Goal: Communication & Community: Answer question/provide support

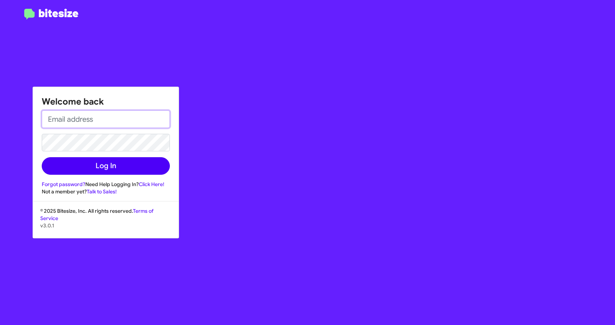
type input "[EMAIL_ADDRESS][DOMAIN_NAME]"
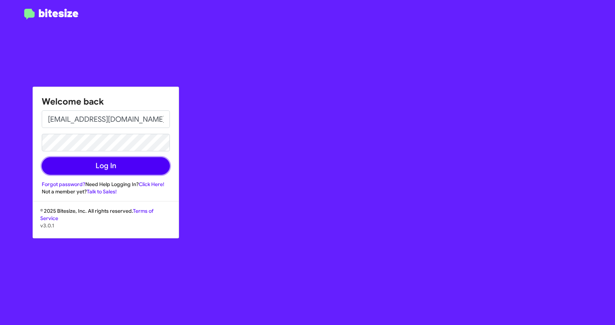
click at [106, 168] on button "Log In" at bounding box center [106, 166] width 128 height 18
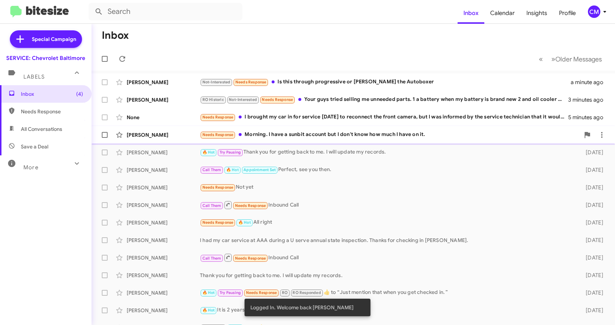
click at [281, 134] on div "Needs Response Morning. I have a sunbit account but I don't know how much I hav…" at bounding box center [390, 135] width 380 height 8
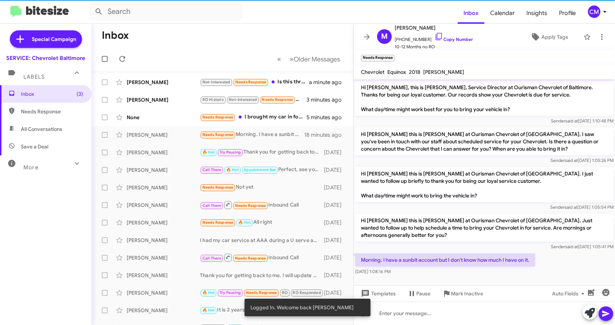
scroll to position [1, 0]
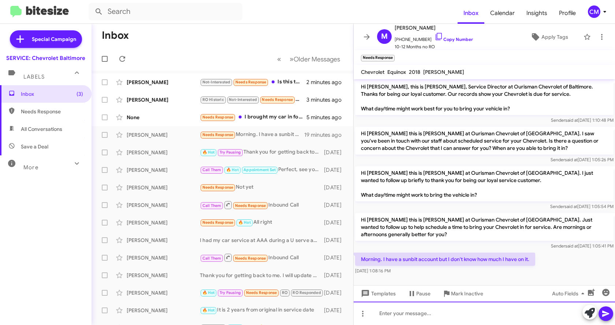
click at [461, 316] on div at bounding box center [484, 313] width 261 height 23
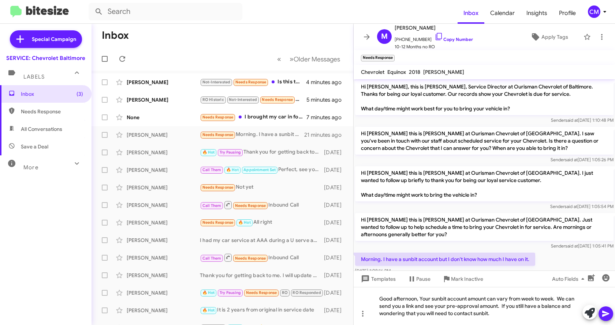
click at [603, 312] on icon at bounding box center [605, 314] width 7 height 6
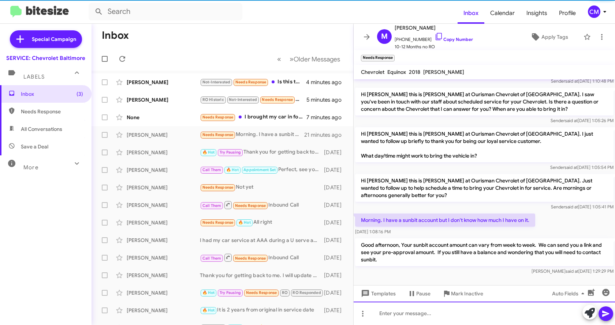
scroll to position [42, 0]
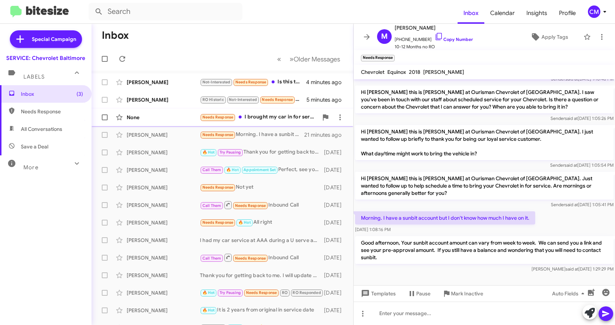
click at [269, 121] on div "Needs Response I brought my car in for service [DATE] to reconnect the front ca…" at bounding box center [259, 117] width 118 height 8
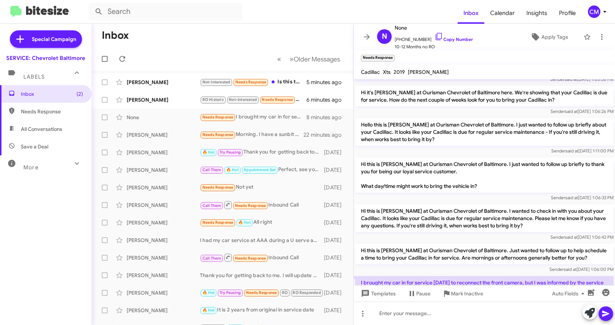
scroll to position [327, 0]
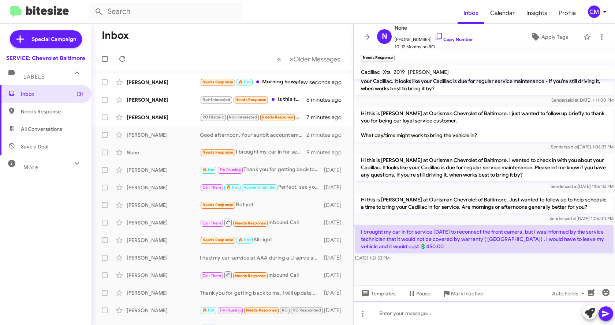
click at [433, 313] on div at bounding box center [484, 313] width 261 height 23
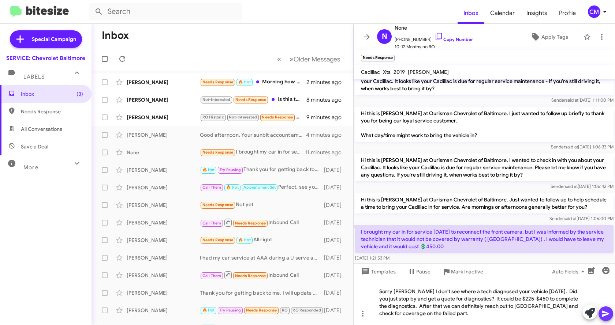
click at [603, 311] on icon at bounding box center [605, 314] width 9 height 9
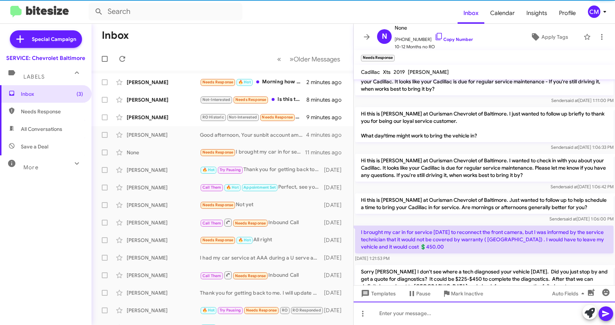
scroll to position [368, 0]
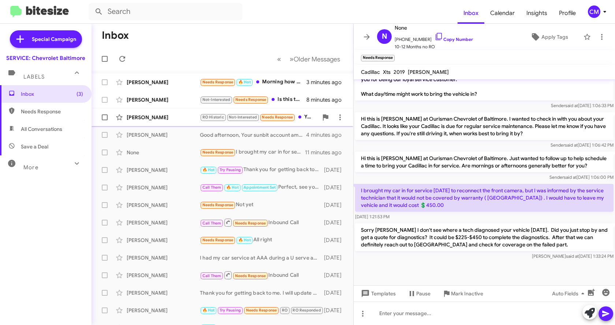
click at [167, 118] on div "[PERSON_NAME]" at bounding box center [163, 117] width 73 height 7
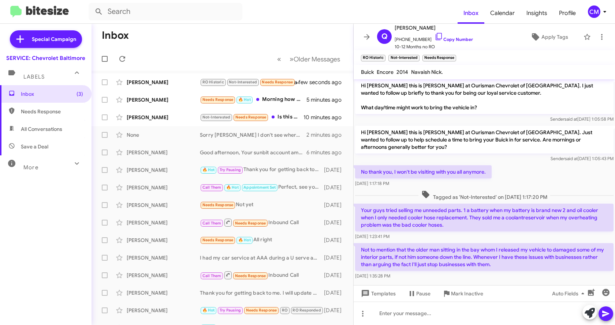
scroll to position [156, 0]
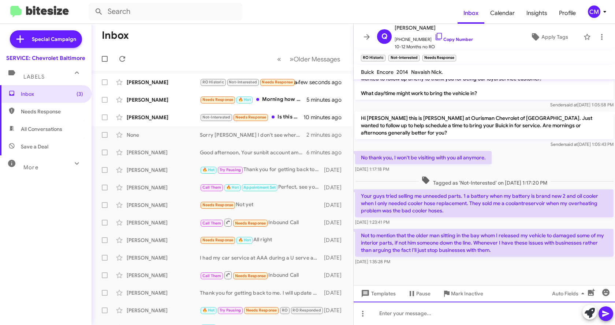
click at [426, 313] on div at bounding box center [484, 313] width 261 height 23
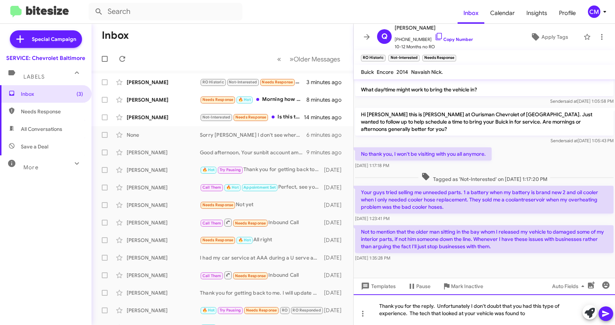
scroll to position [163, 0]
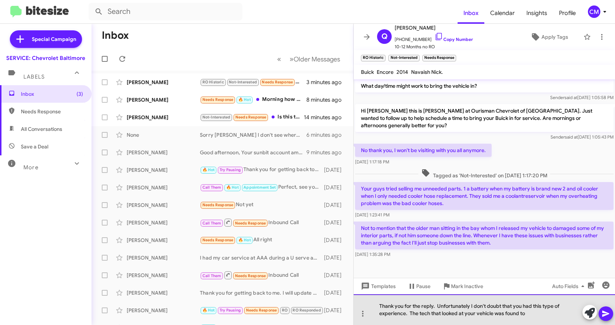
click at [533, 317] on div "Thank you for the reply. Unfortunately I don't doubt that you had this type of …" at bounding box center [484, 310] width 261 height 31
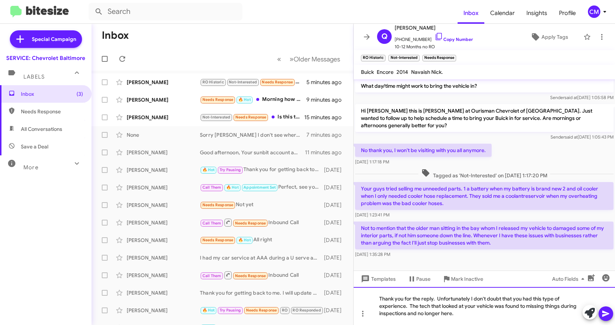
click at [528, 304] on div "Thank you for the reply. Unfortunately I don't doubt that you had this type of …" at bounding box center [484, 306] width 261 height 38
click at [513, 319] on div "Thank you for the reply. Unfortunately I don't doubt that you had this type of …" at bounding box center [484, 306] width 261 height 38
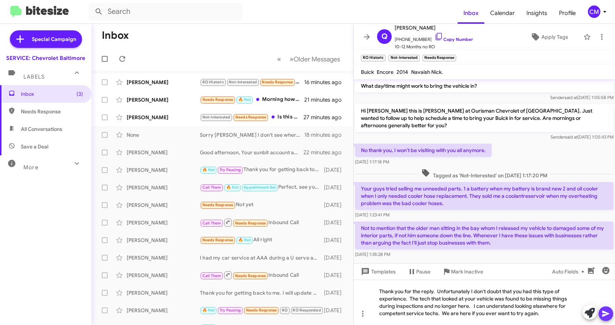
click at [604, 314] on icon at bounding box center [605, 314] width 9 height 9
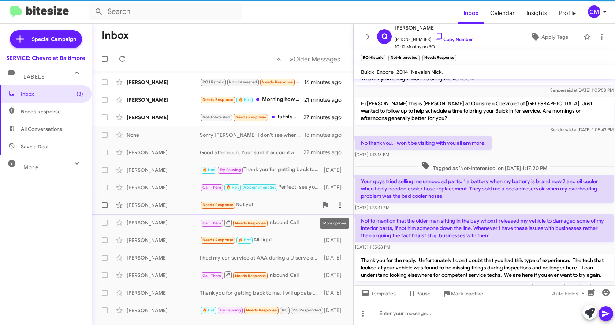
scroll to position [204, 0]
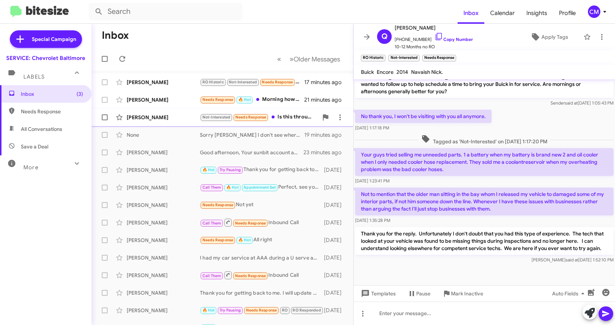
click at [152, 118] on div "[PERSON_NAME]" at bounding box center [163, 117] width 73 height 7
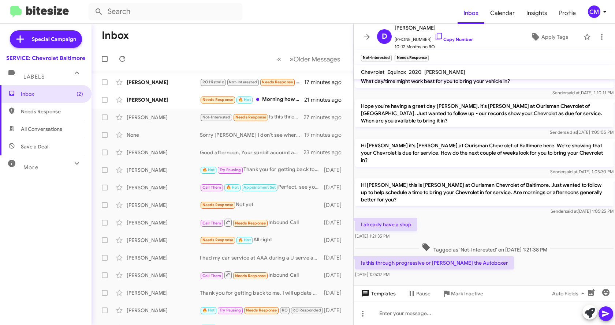
click at [364, 295] on icon at bounding box center [365, 293] width 7 height 7
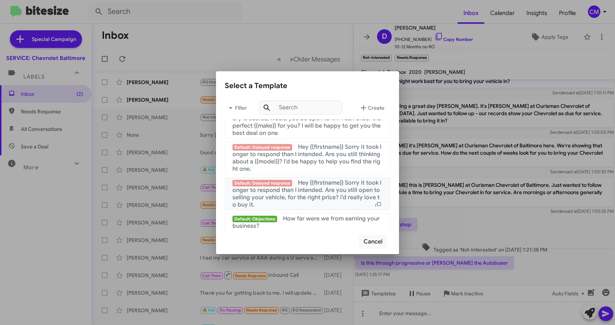
scroll to position [491, 0]
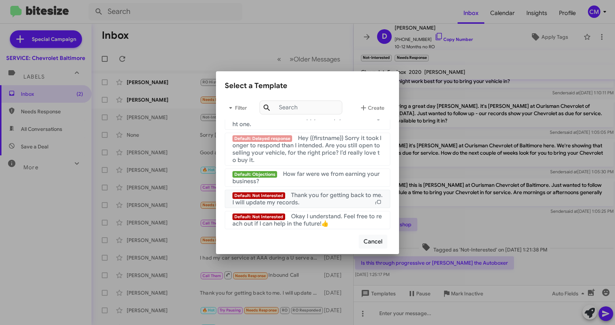
click at [324, 202] on div "Default: Not Interested Thank you for getting back to me. I will update my reco…" at bounding box center [307, 199] width 150 height 15
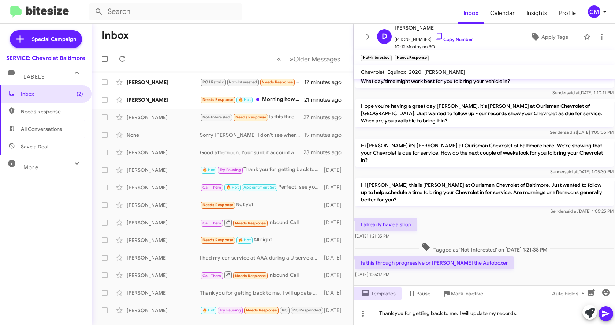
click at [604, 315] on icon at bounding box center [605, 314] width 7 height 6
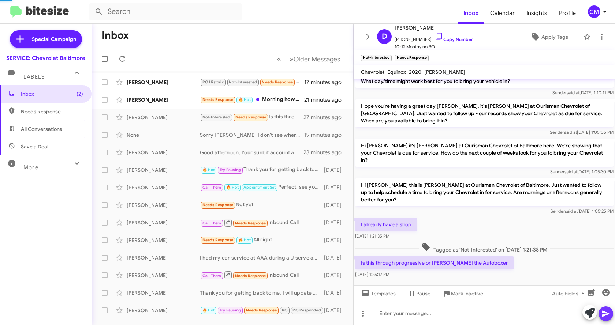
scroll to position [55, 0]
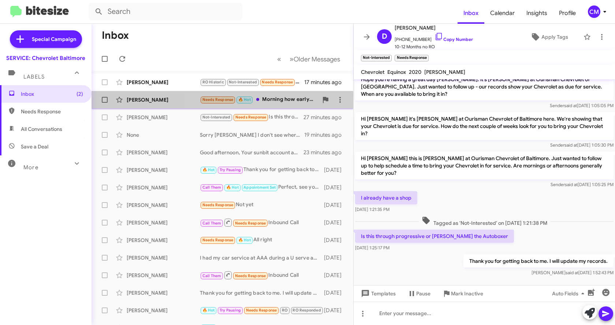
click at [279, 99] on div "Needs Response 🔥 Hot Morning how early do guys start during the week" at bounding box center [259, 100] width 118 height 8
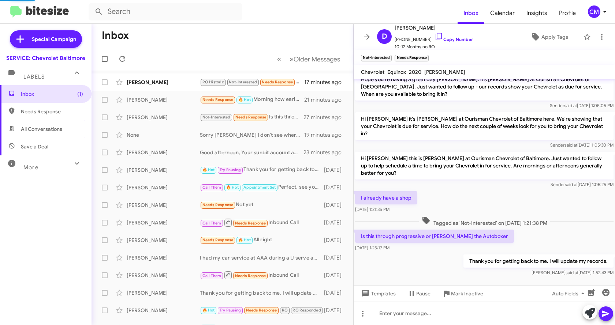
scroll to position [35, 0]
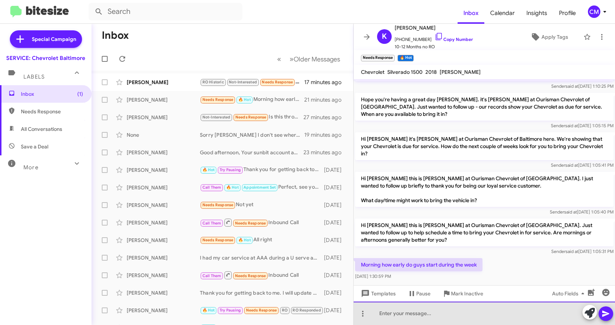
click at [429, 313] on div at bounding box center [484, 313] width 261 height 23
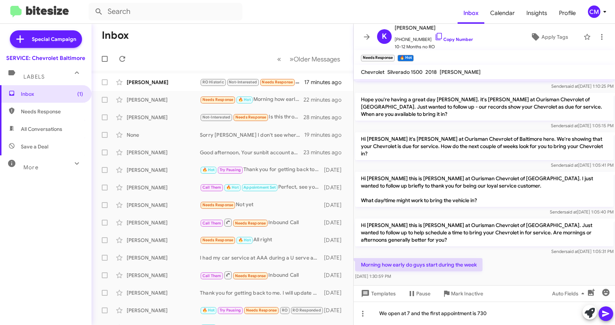
click at [604, 315] on icon at bounding box center [605, 314] width 7 height 6
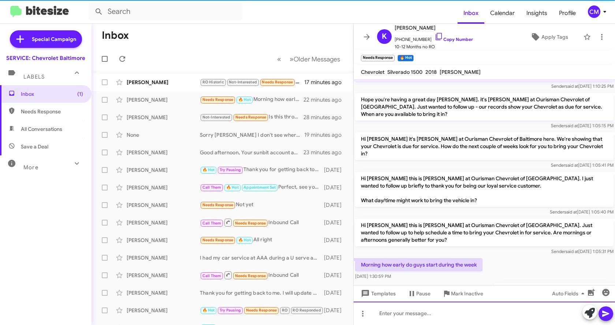
scroll to position [61, 0]
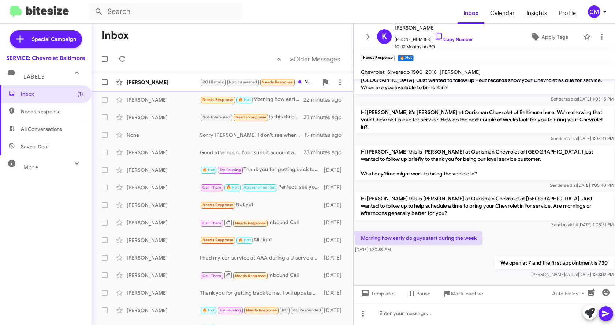
click at [175, 83] on div "[PERSON_NAME]" at bounding box center [163, 82] width 73 height 7
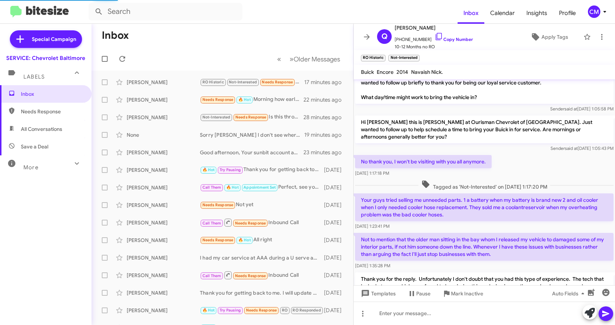
scroll to position [204, 0]
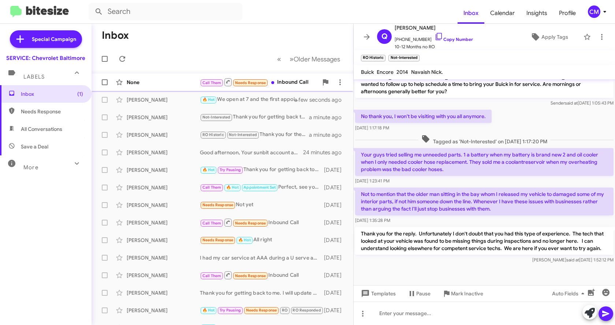
click at [148, 81] on div "None" at bounding box center [163, 82] width 73 height 7
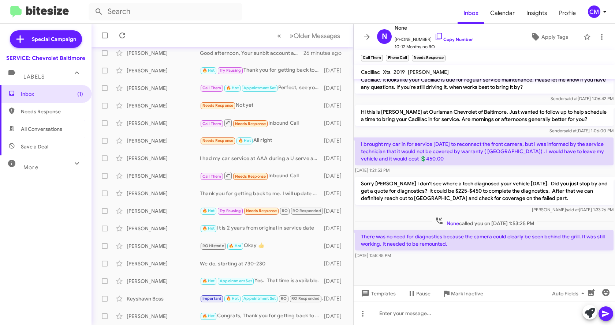
scroll to position [418, 0]
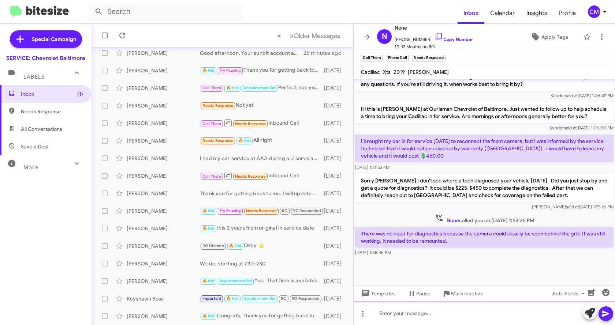
click at [398, 316] on div at bounding box center [484, 313] width 261 height 23
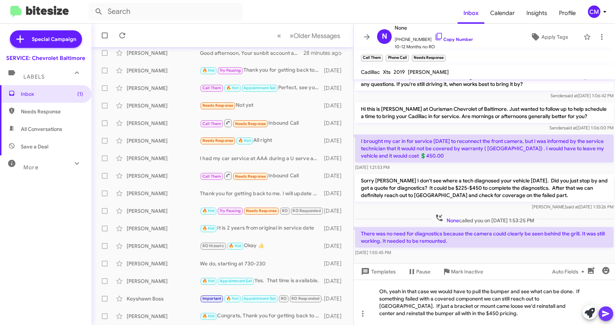
click at [602, 313] on icon at bounding box center [605, 314] width 9 height 9
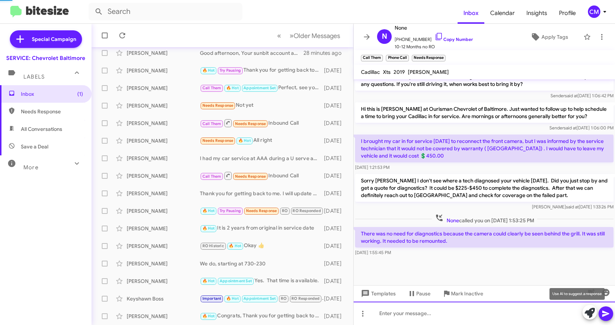
scroll to position [0, 0]
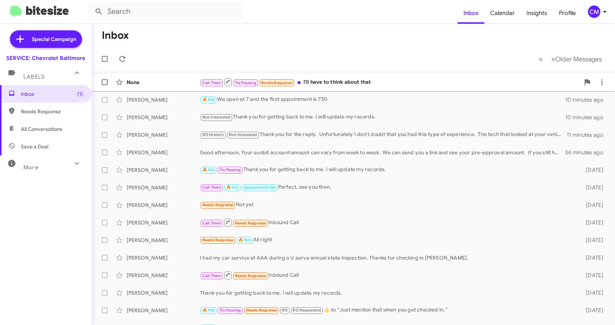
click at [380, 84] on div "Call Them Try Pausing Needs Response I'll have to think about that" at bounding box center [390, 82] width 380 height 9
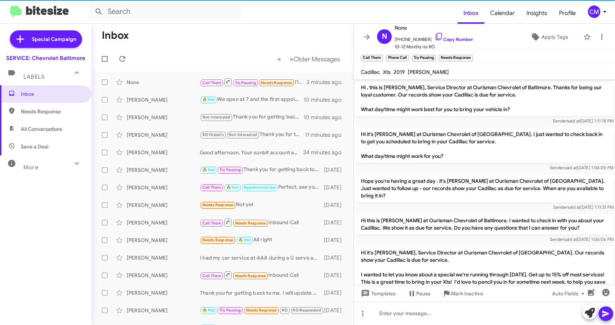
scroll to position [486, 0]
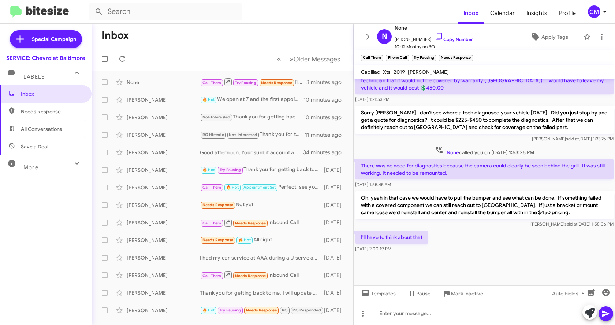
click at [382, 318] on div at bounding box center [484, 313] width 261 height 23
click at [438, 313] on div "No worries, let me know if we help." at bounding box center [484, 313] width 261 height 23
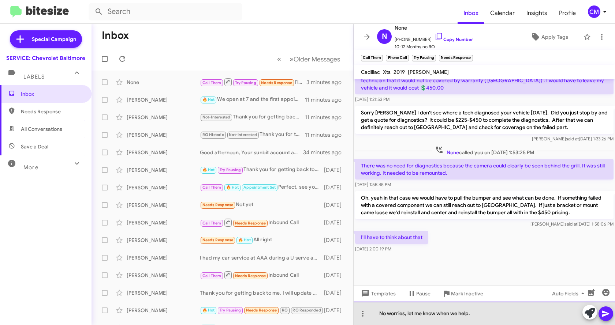
click at [458, 314] on div "No worries, let me know when we help." at bounding box center [484, 313] width 261 height 23
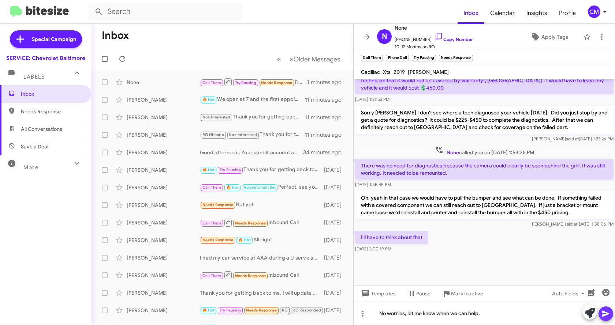
click at [603, 314] on icon at bounding box center [605, 314] width 9 height 9
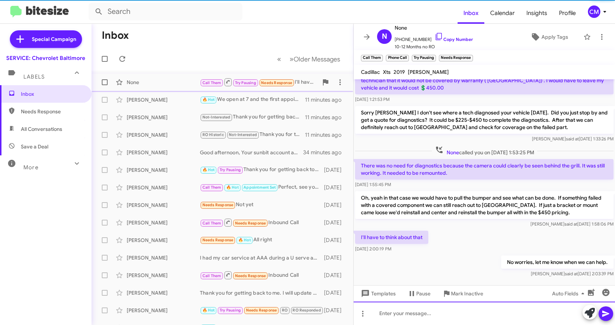
scroll to position [0, 0]
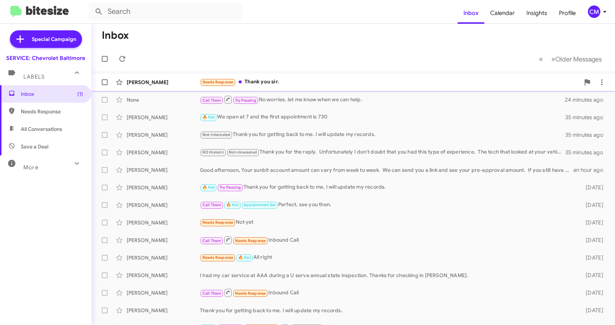
click at [155, 81] on div "Mitchell Woodson" at bounding box center [163, 82] width 73 height 7
